Goal: Check status: Check status

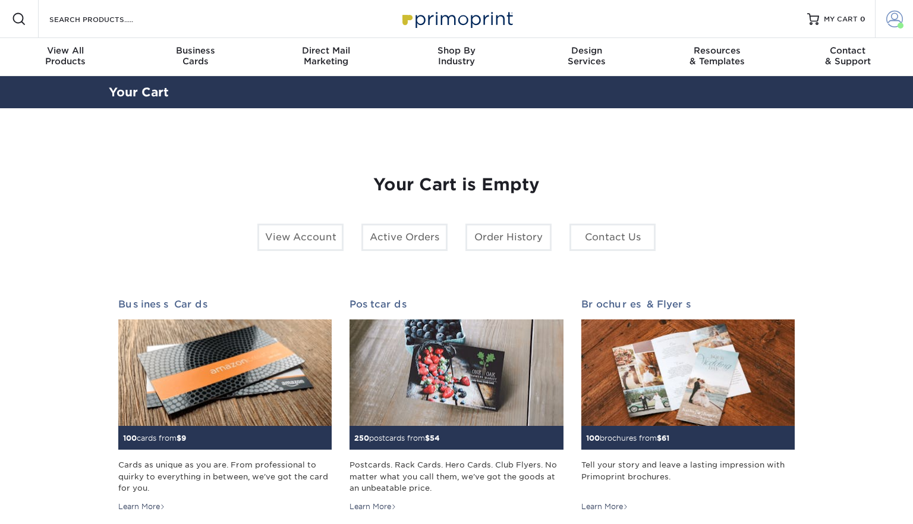
click at [900, 24] on span at bounding box center [901, 26] width 6 height 6
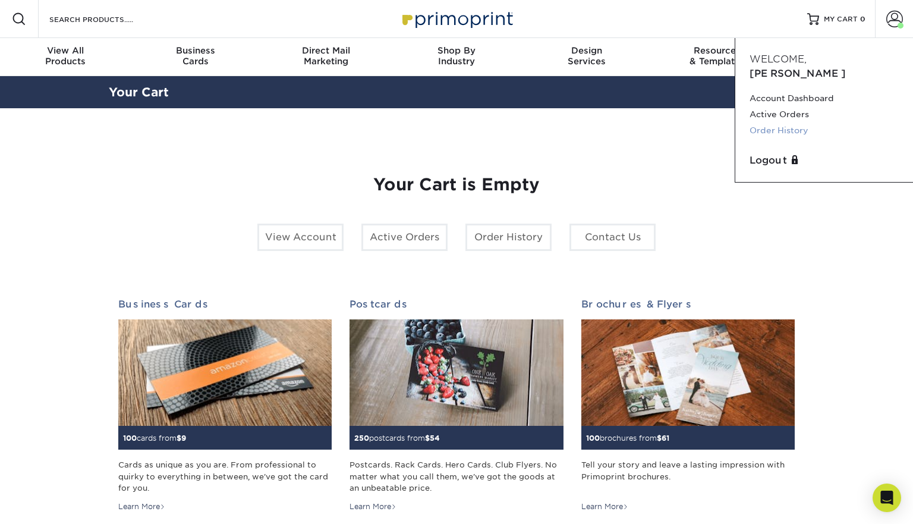
click at [789, 122] on link "Order History" at bounding box center [824, 130] width 149 height 16
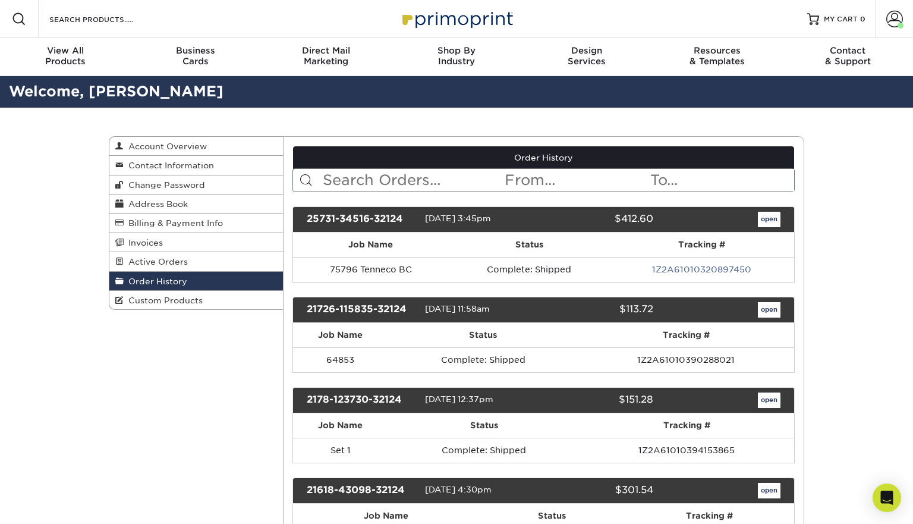
scroll to position [88, 0]
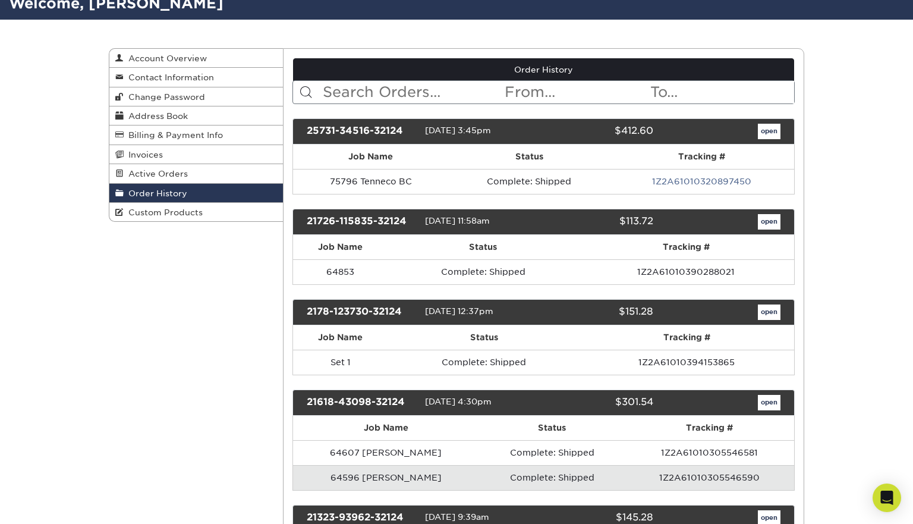
click at [779, 219] on link "open" at bounding box center [769, 221] width 23 height 15
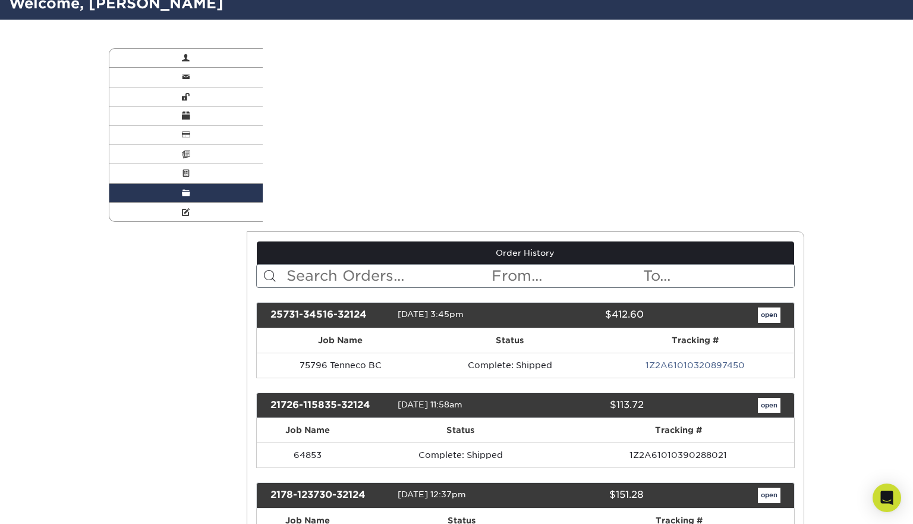
scroll to position [0, 0]
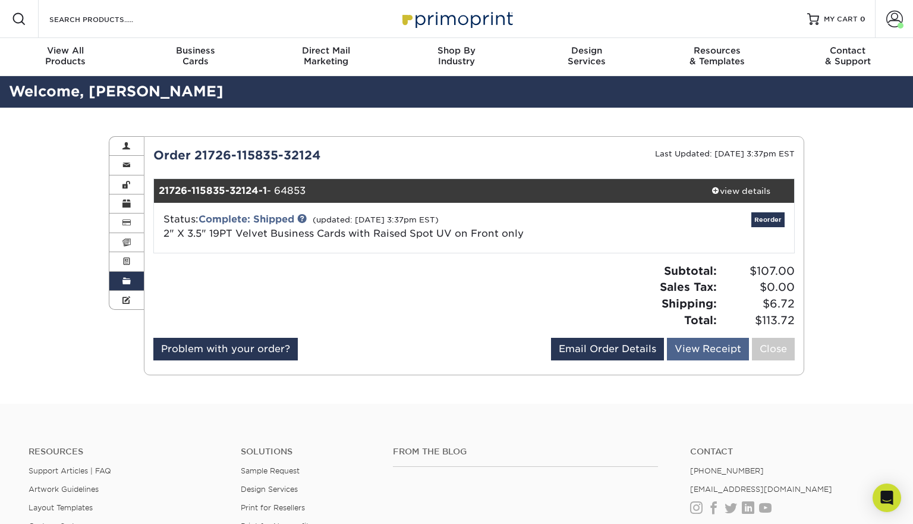
click at [685, 345] on link "View Receipt" at bounding box center [708, 349] width 82 height 23
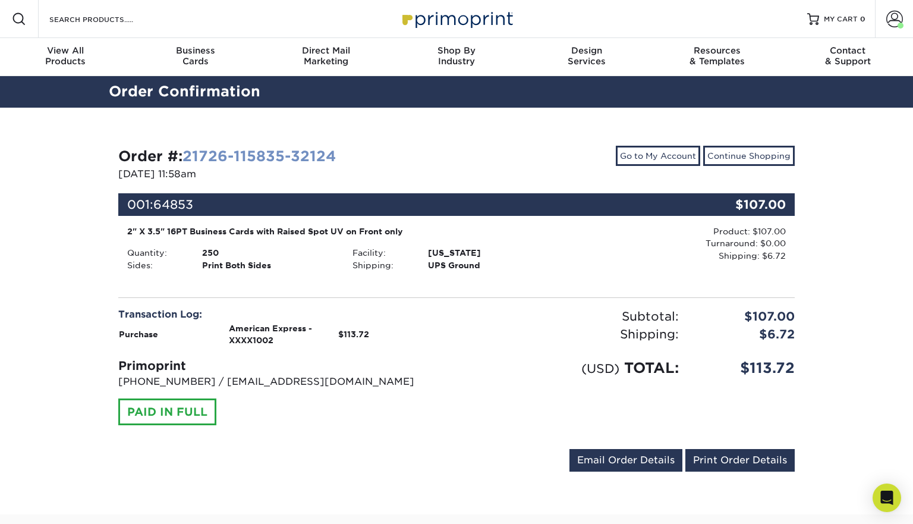
click at [256, 150] on link "21726-115835-32124" at bounding box center [258, 155] width 153 height 17
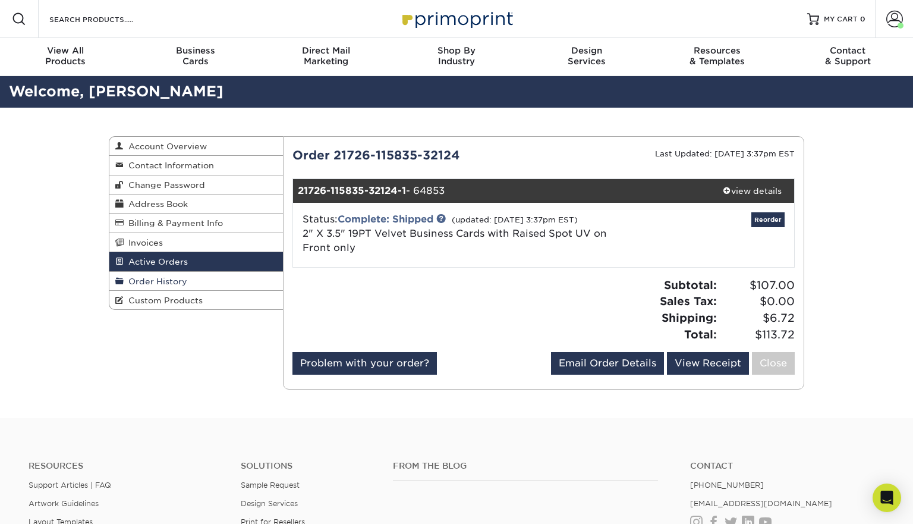
click at [179, 279] on span "Order History" at bounding box center [156, 281] width 64 height 10
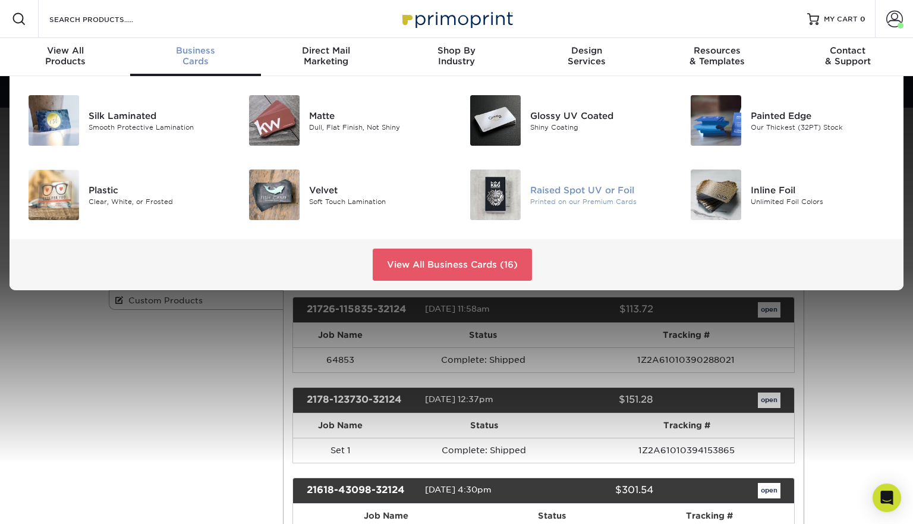
click at [573, 197] on div "Printed on our Premium Cards" at bounding box center [599, 201] width 138 height 10
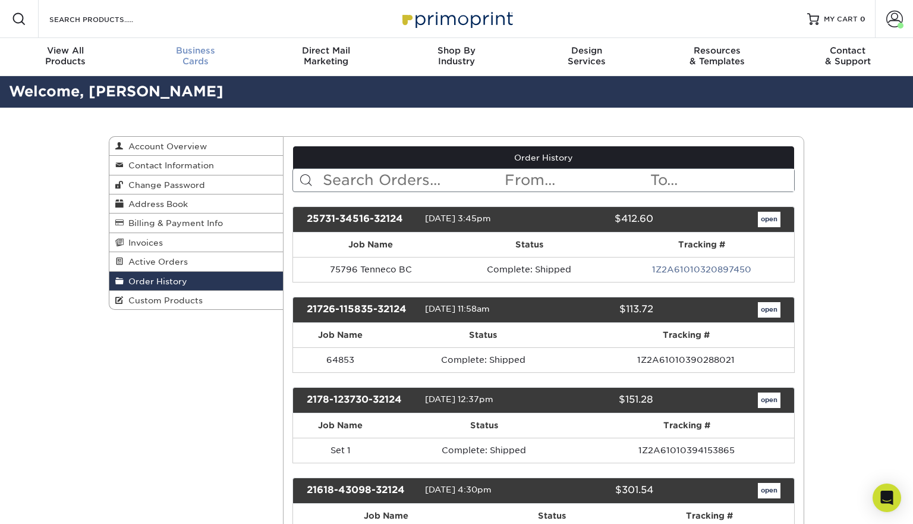
click at [185, 50] on span "Business" at bounding box center [195, 50] width 130 height 11
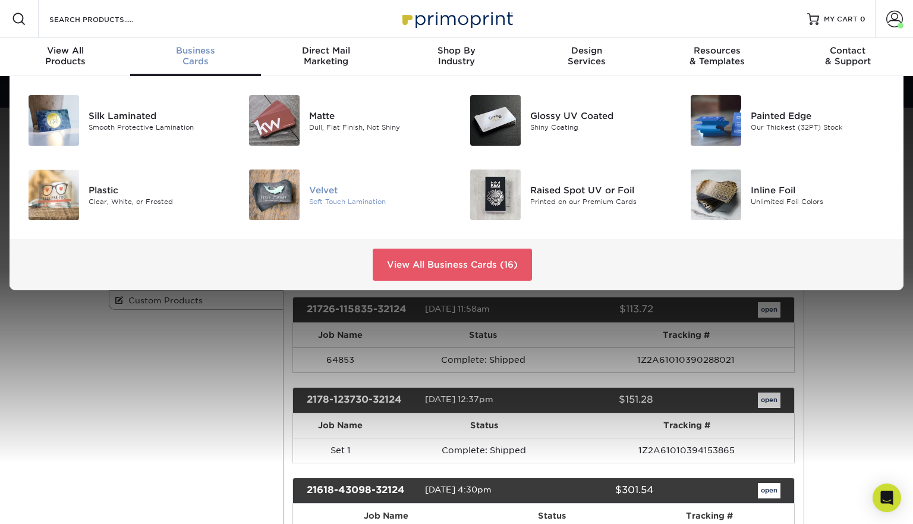
click at [360, 202] on div "Soft Touch Lamination" at bounding box center [378, 201] width 138 height 10
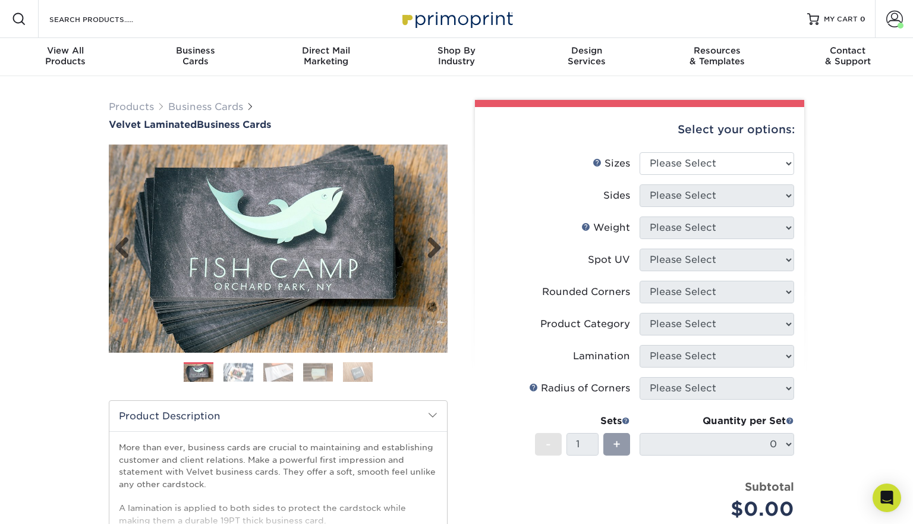
scroll to position [42, 0]
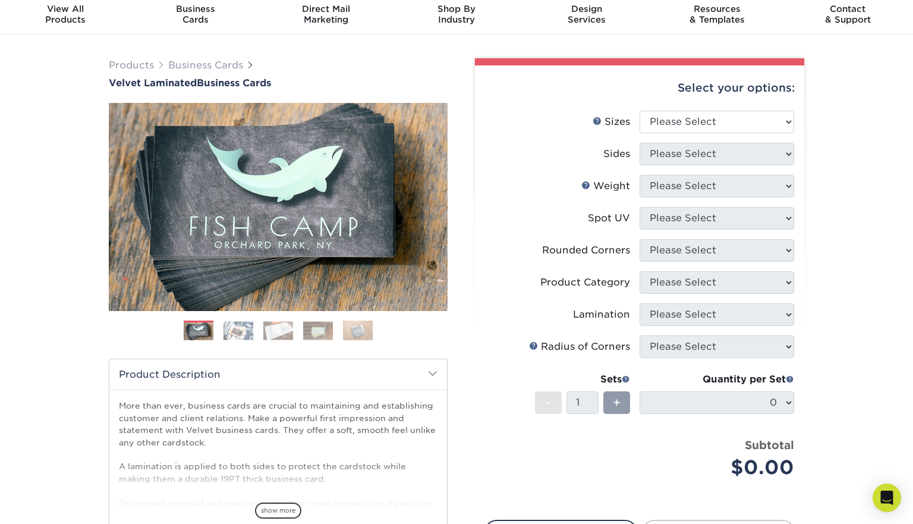
click at [273, 504] on span "show more" at bounding box center [278, 510] width 46 height 16
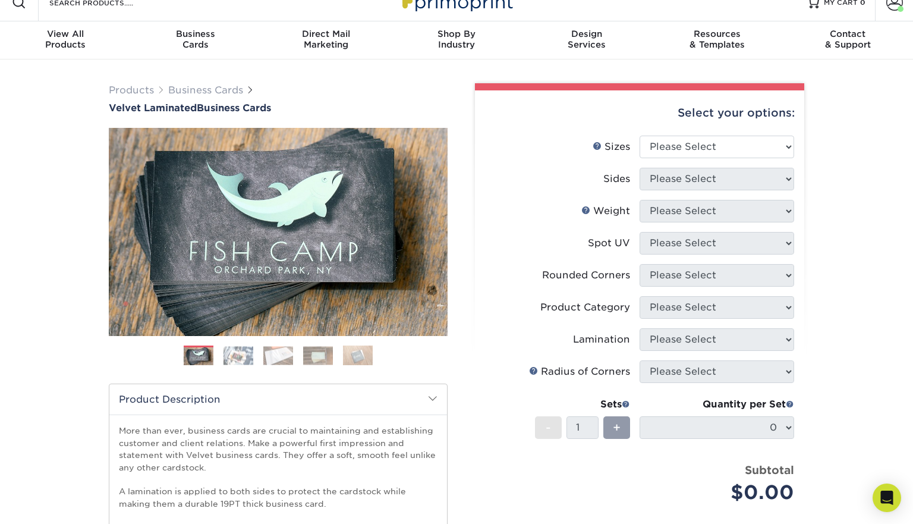
scroll to position [0, 0]
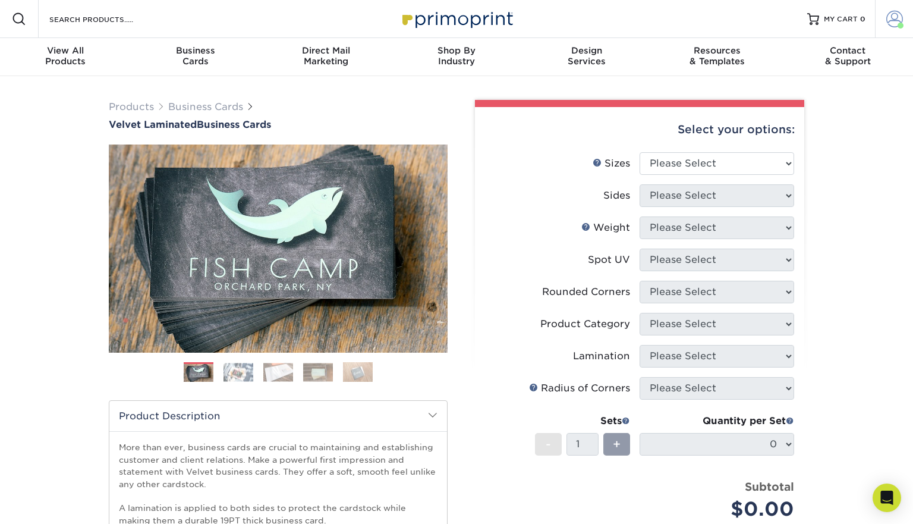
click at [895, 20] on span at bounding box center [894, 19] width 17 height 17
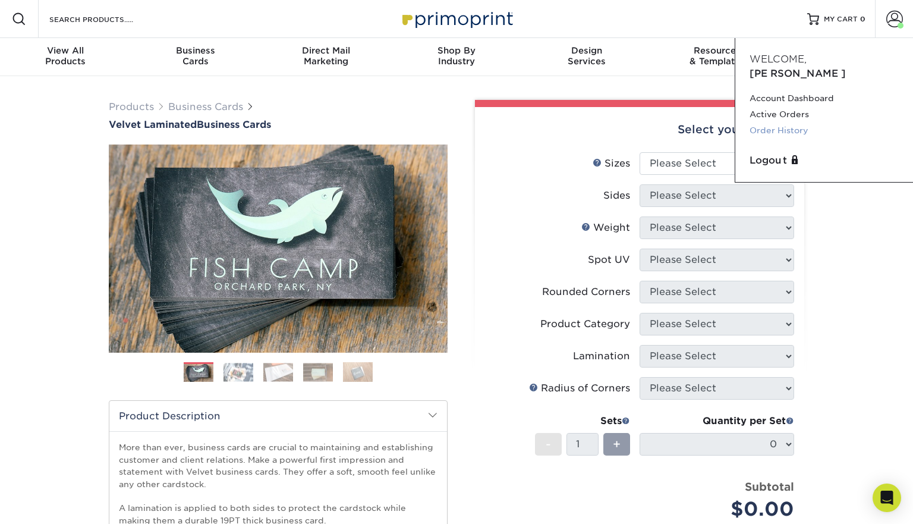
click at [769, 122] on link "Order History" at bounding box center [824, 130] width 149 height 16
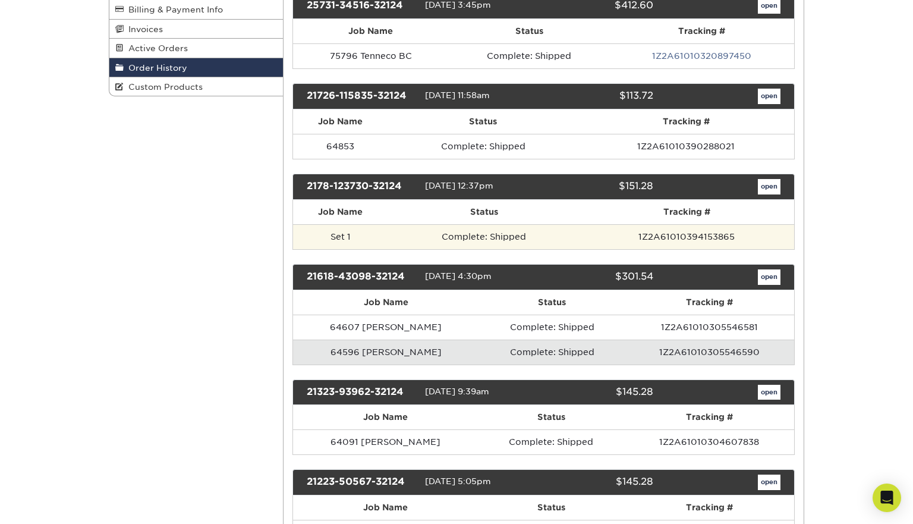
scroll to position [157, 0]
